Goal: Task Accomplishment & Management: Manage account settings

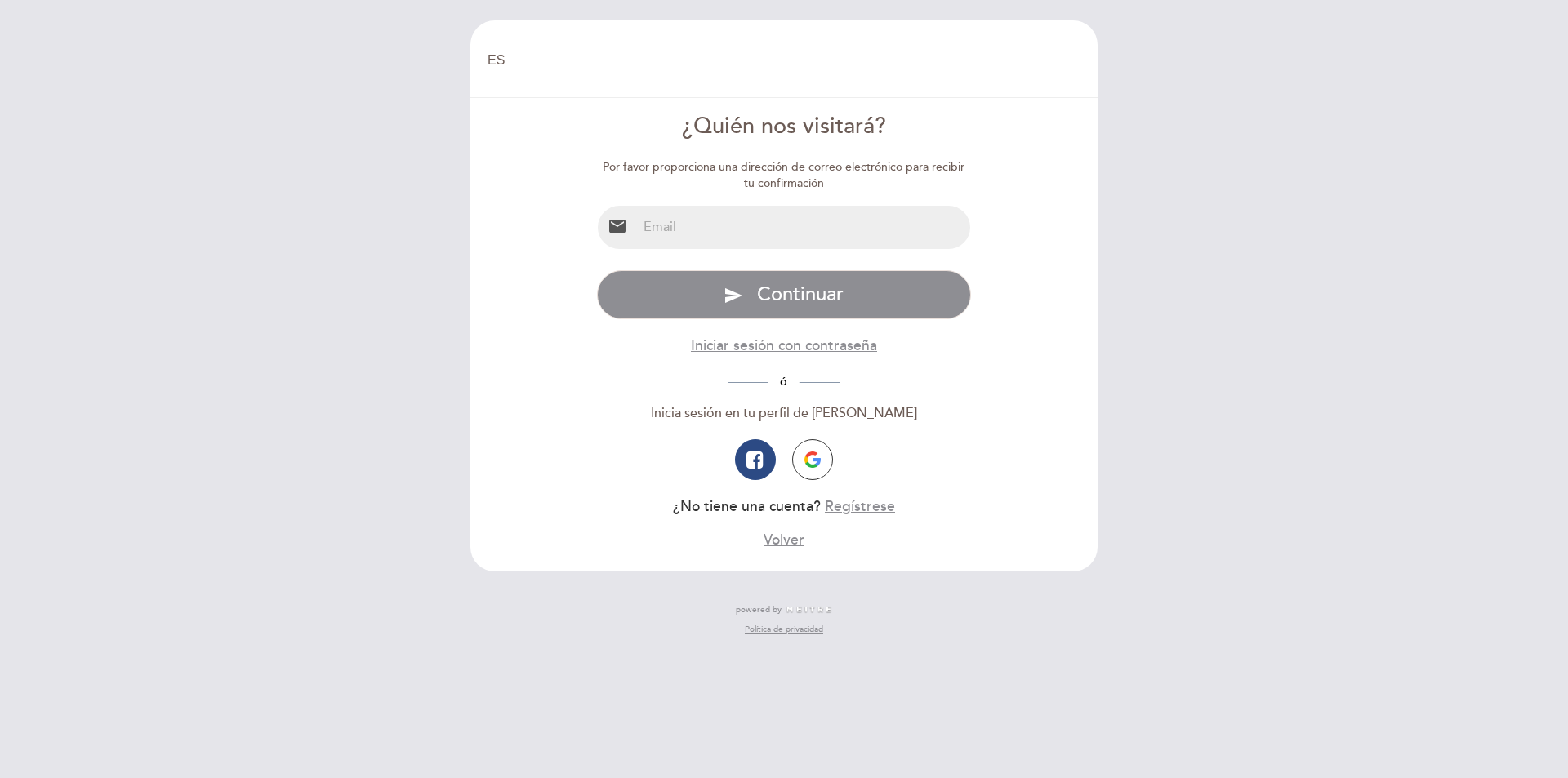
select select "es"
click at [664, 232] on input "email" at bounding box center [804, 227] width 334 height 43
type input "R"
type input "[EMAIL_ADDRESS][DOMAIN_NAME]"
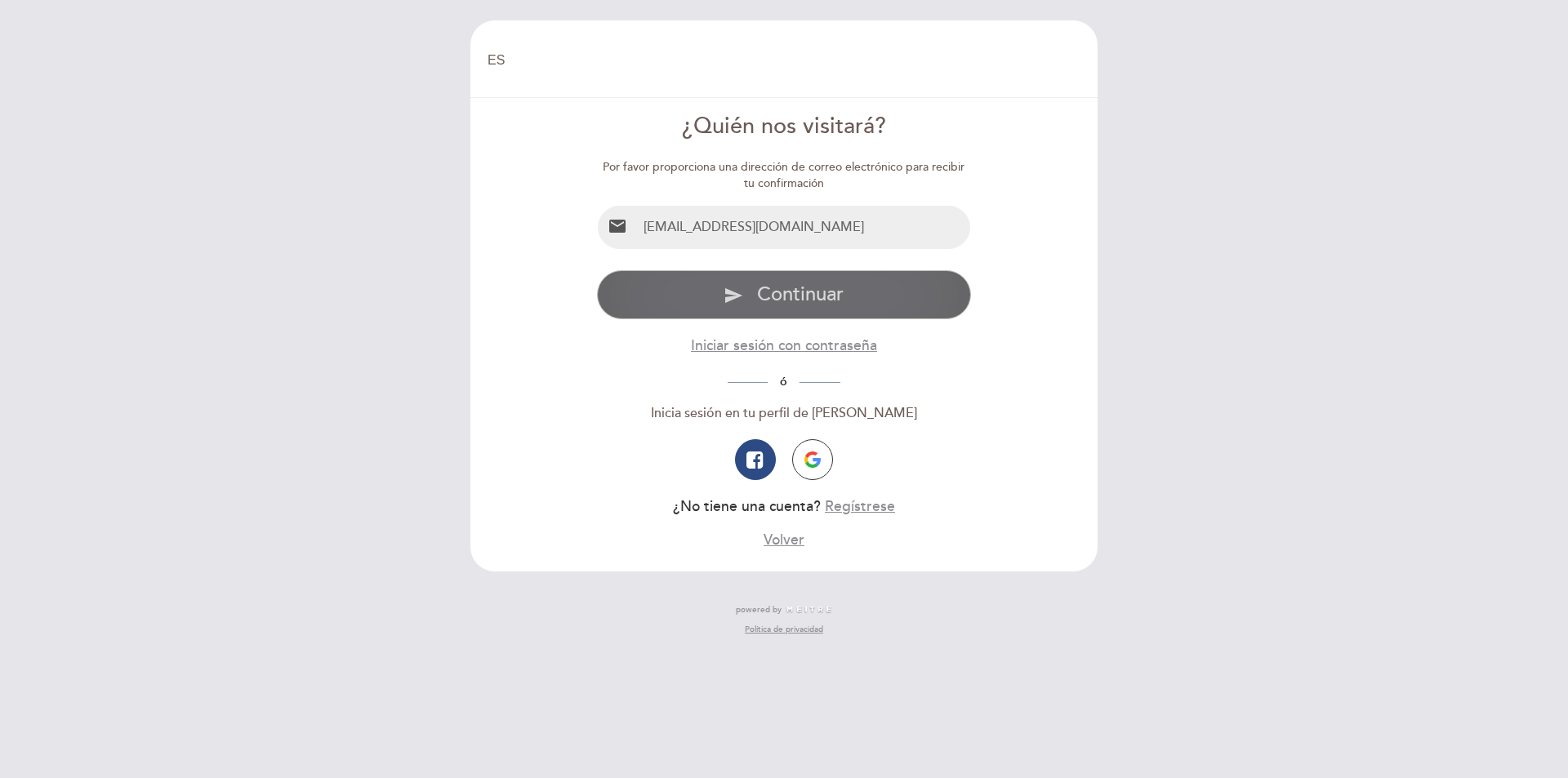
click at [792, 295] on span "Continuar" at bounding box center [800, 295] width 87 height 24
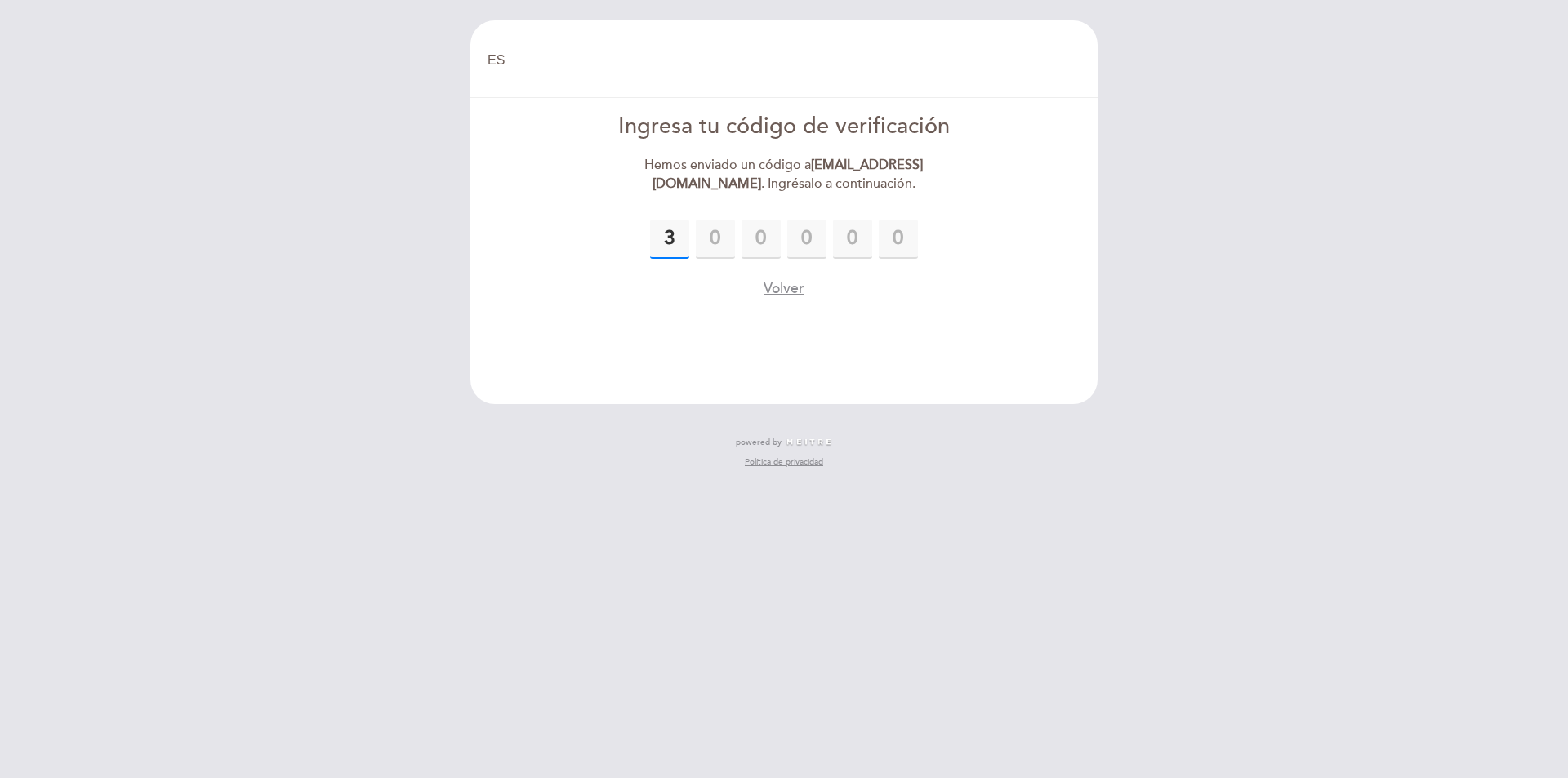
type input "3"
type input "2"
type input "4"
type input "1"
type input "4"
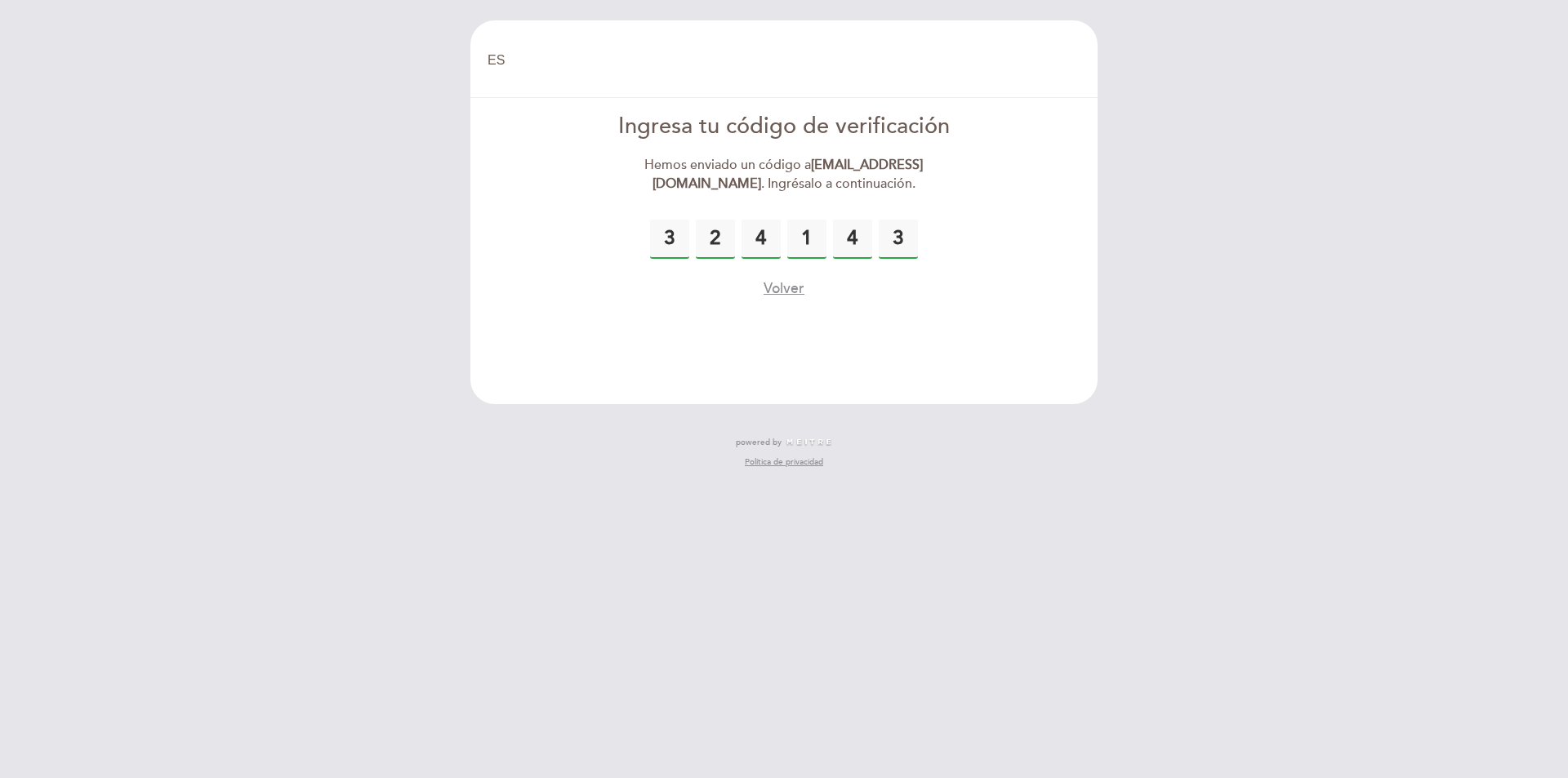
type input "3"
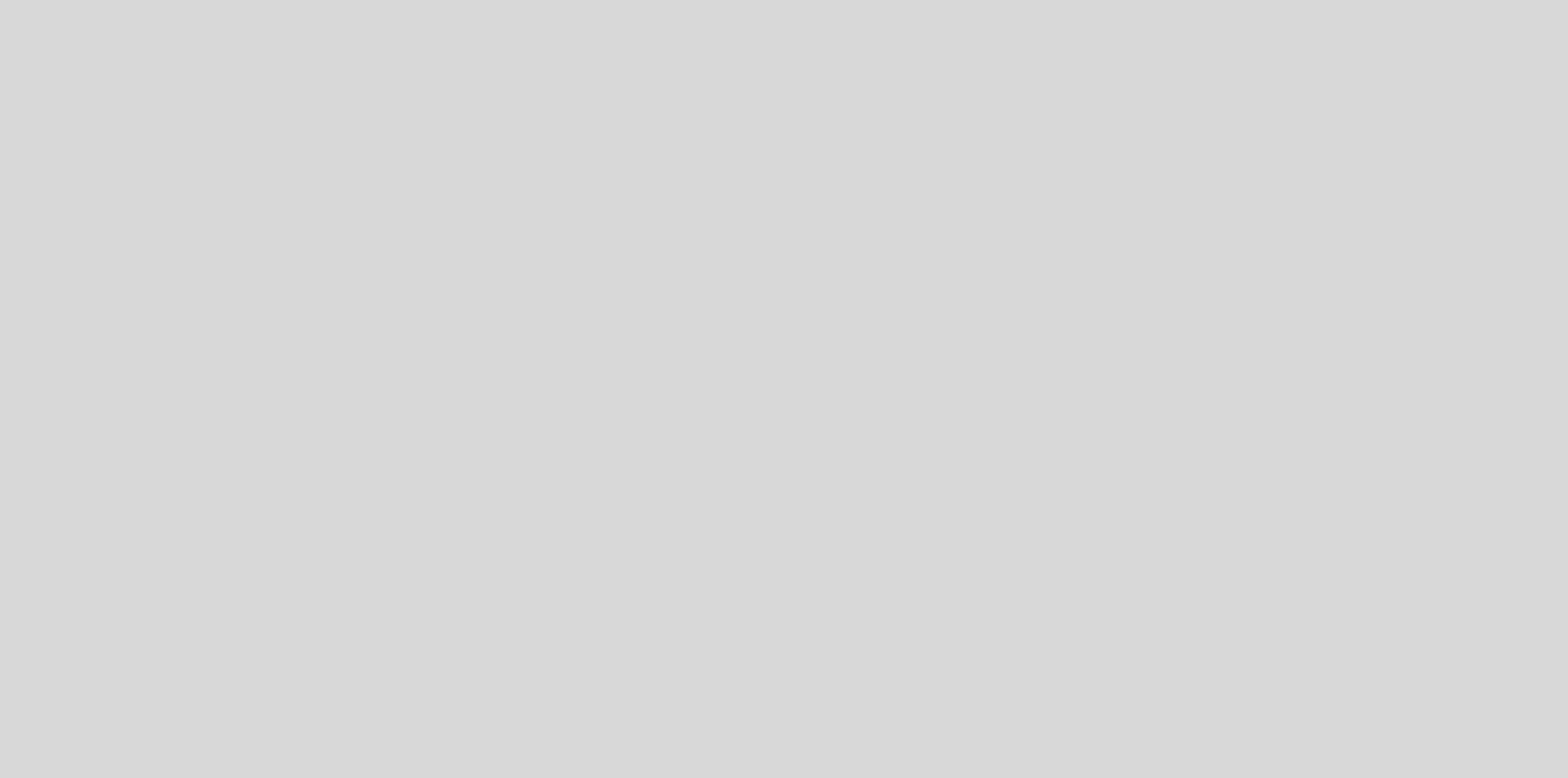
select select "es"
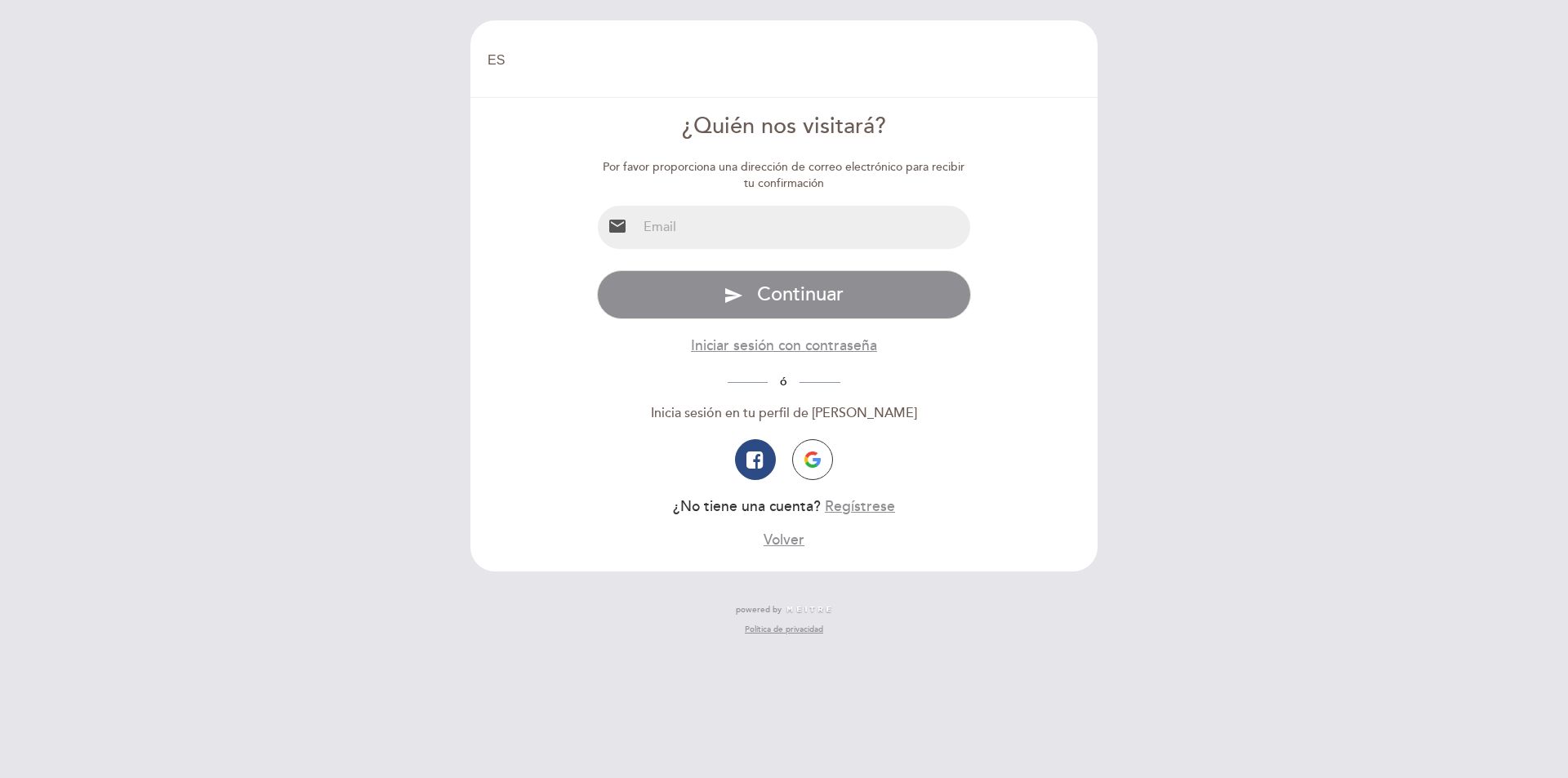
click at [710, 223] on input "email" at bounding box center [804, 227] width 334 height 43
type input "[EMAIL_ADDRESS][DOMAIN_NAME]"
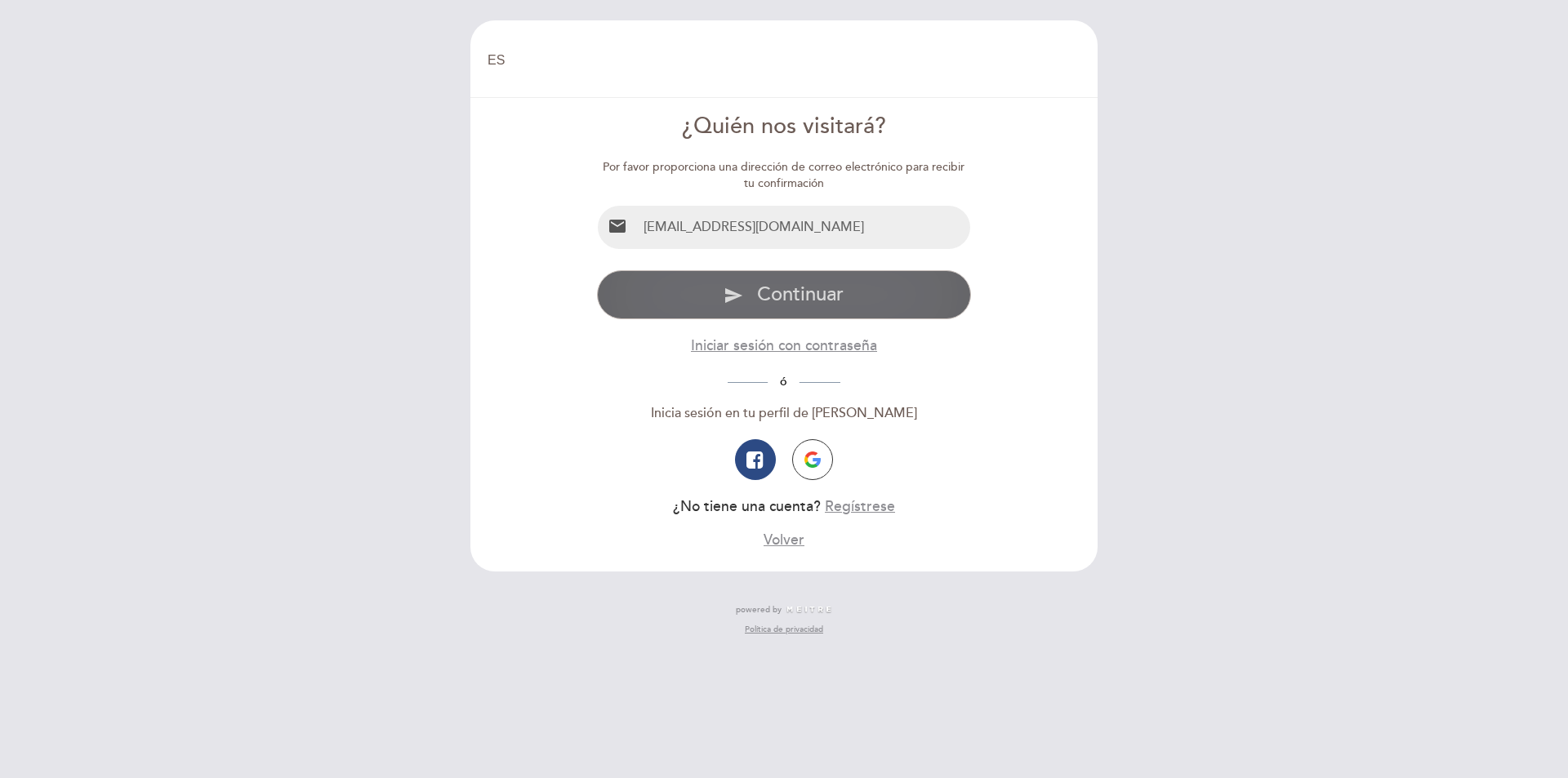
click at [774, 299] on span "Continuar" at bounding box center [800, 295] width 87 height 24
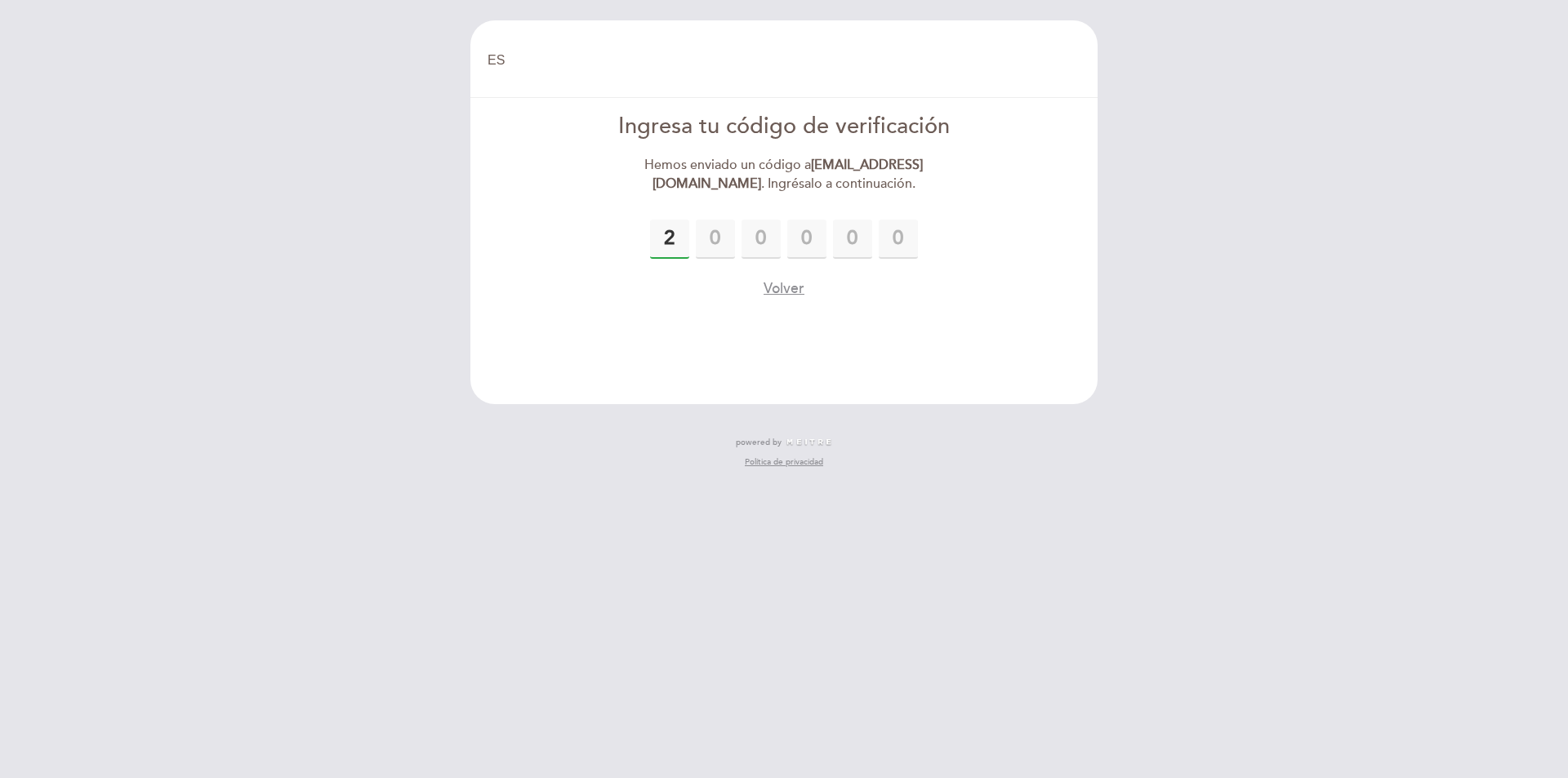
type input "2"
type input "5"
type input "8"
type input "1"
type input "4"
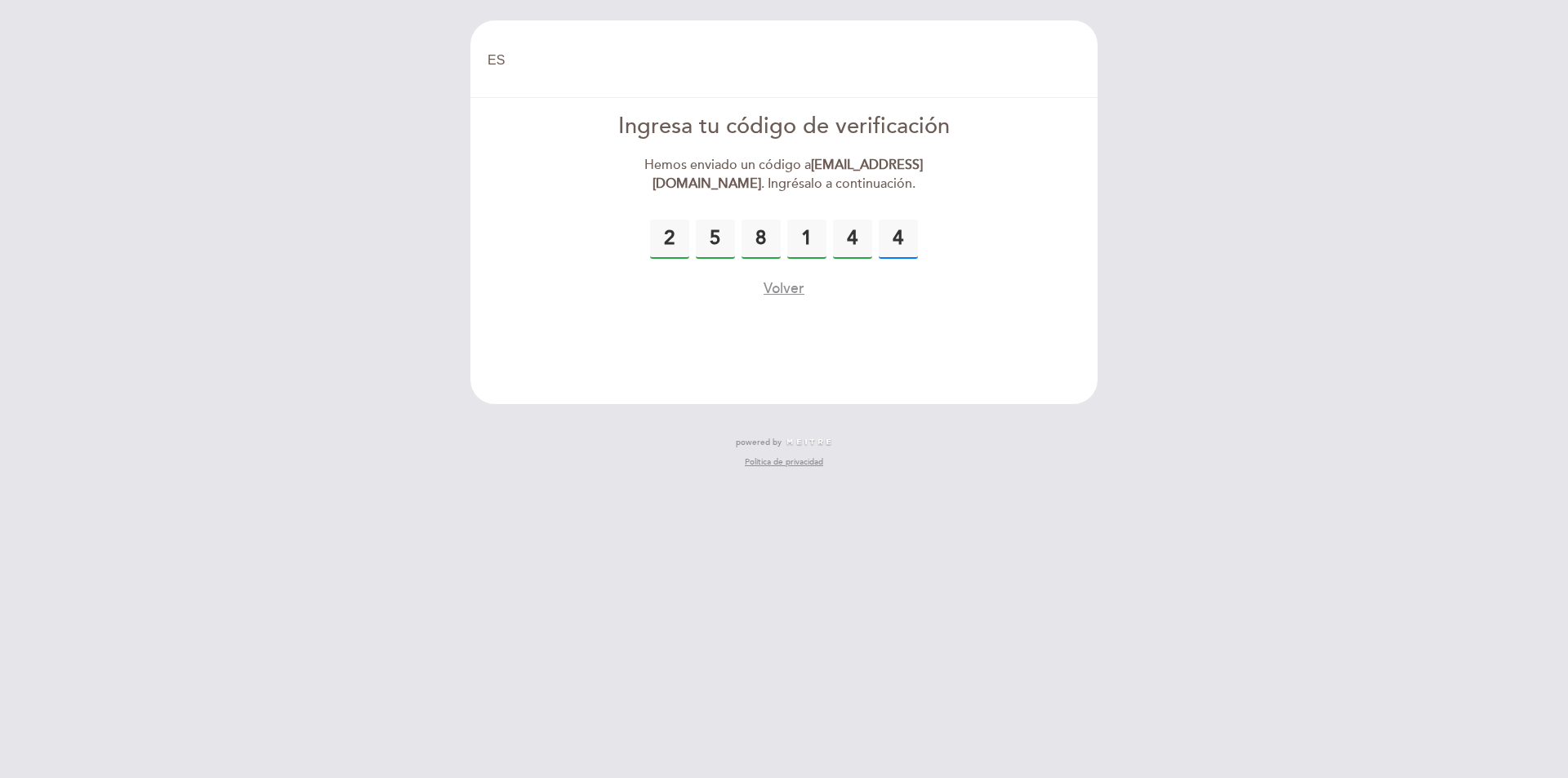
type input "4"
